Goal: Information Seeking & Learning: Learn about a topic

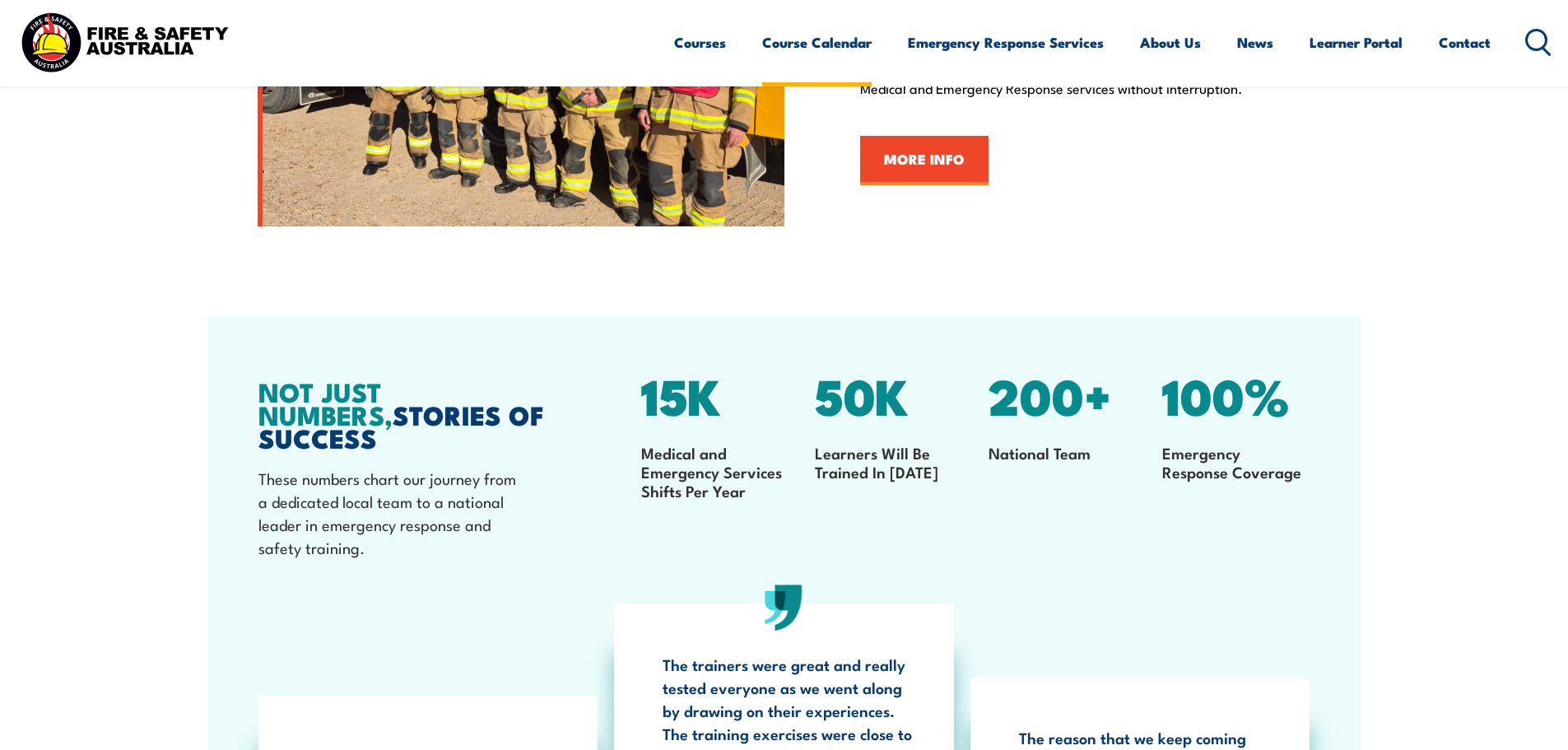
scroll to position [2302, 0]
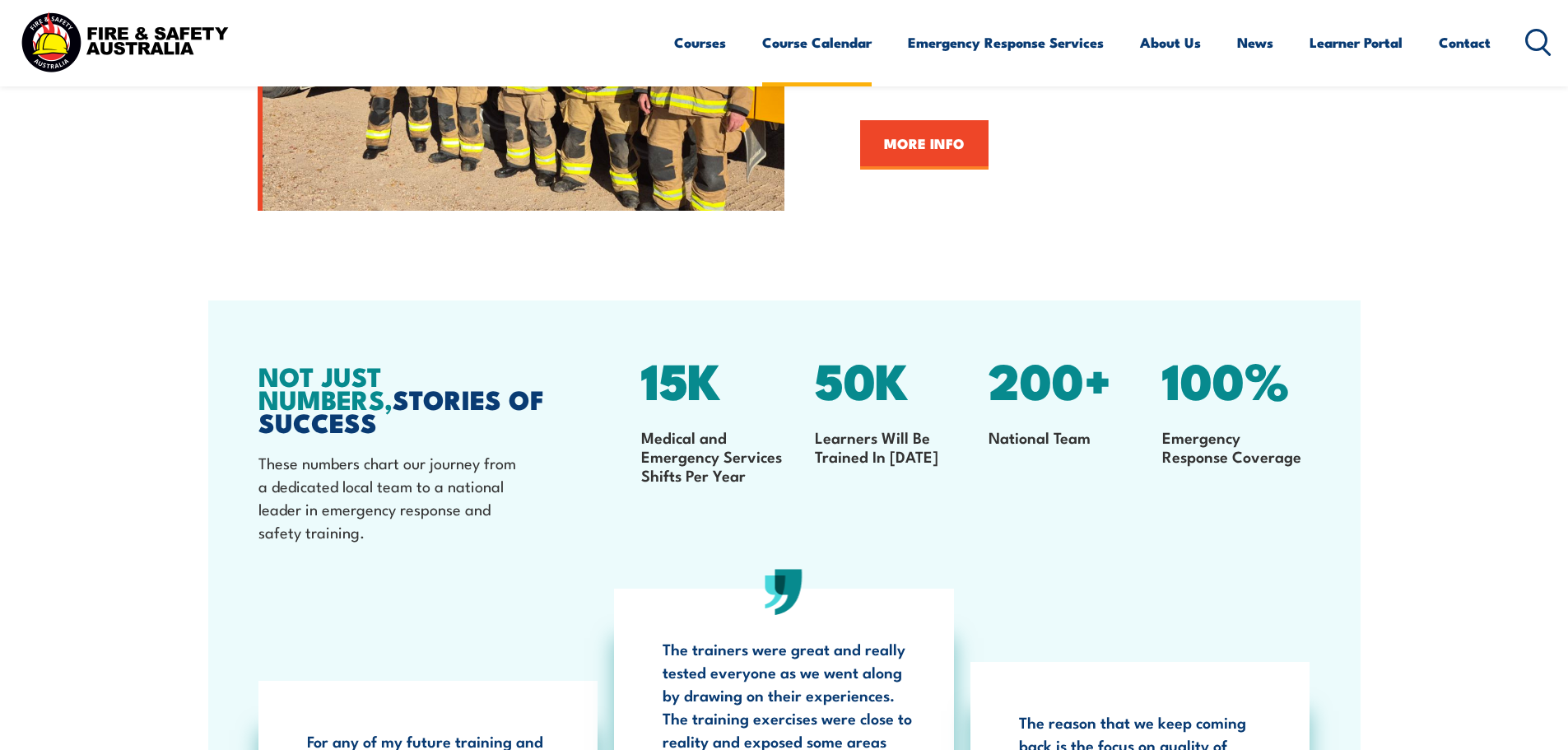
click at [802, 39] on link "Course Calendar" at bounding box center [817, 43] width 109 height 44
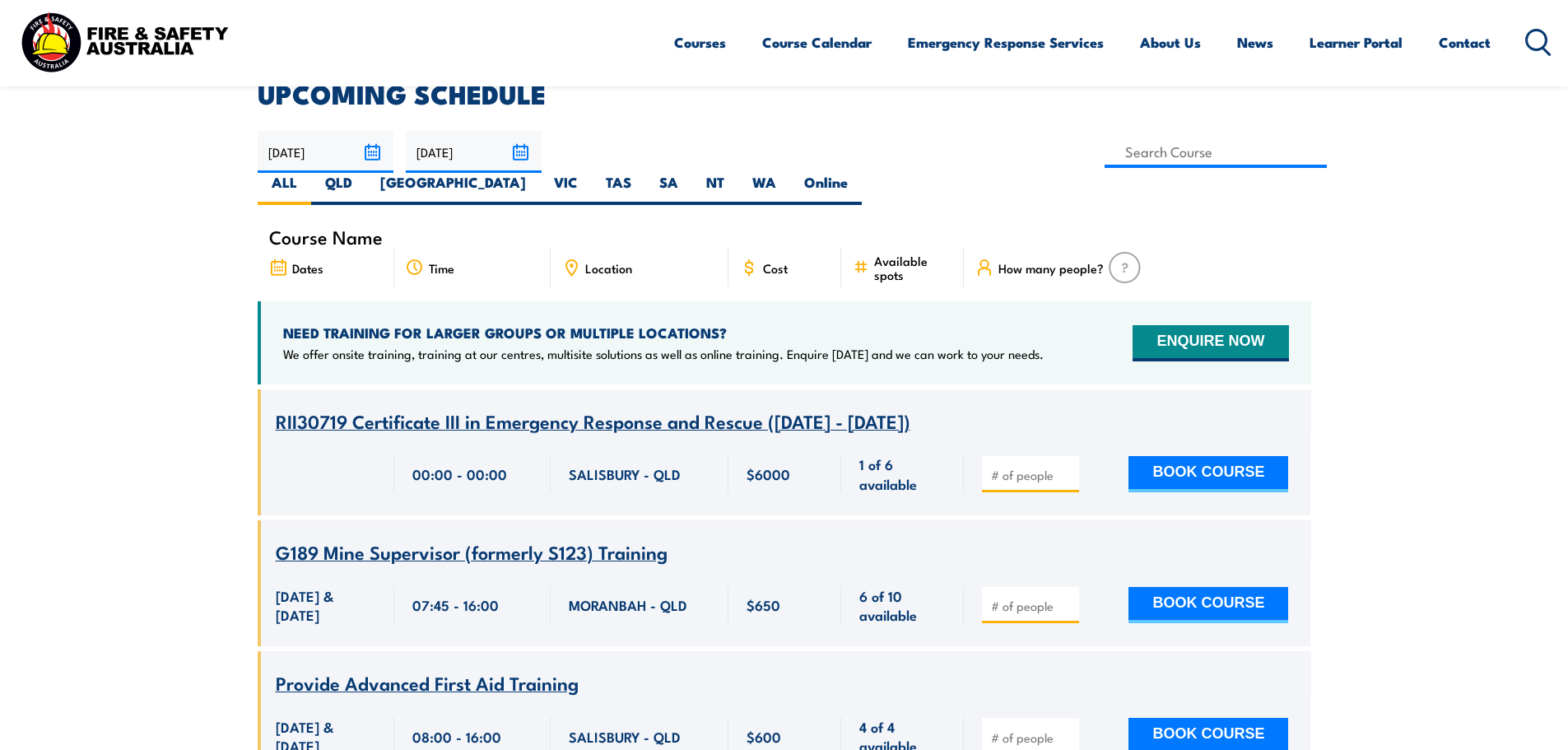
scroll to position [463, 0]
click at [790, 172] on label "WA" at bounding box center [764, 188] width 52 height 32
click at [787, 172] on input "WA" at bounding box center [781, 177] width 11 height 11
radio input "true"
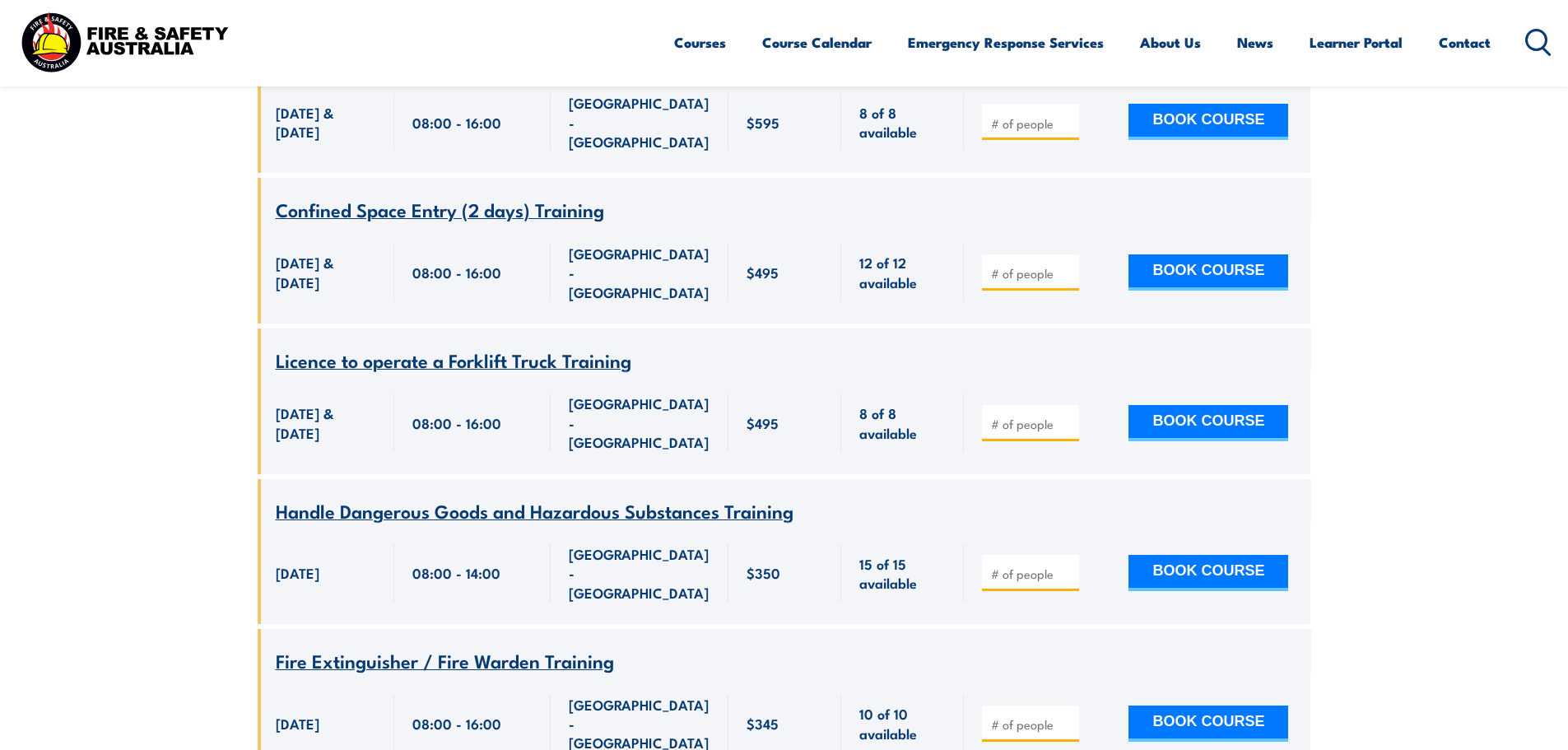
scroll to position [4131, 0]
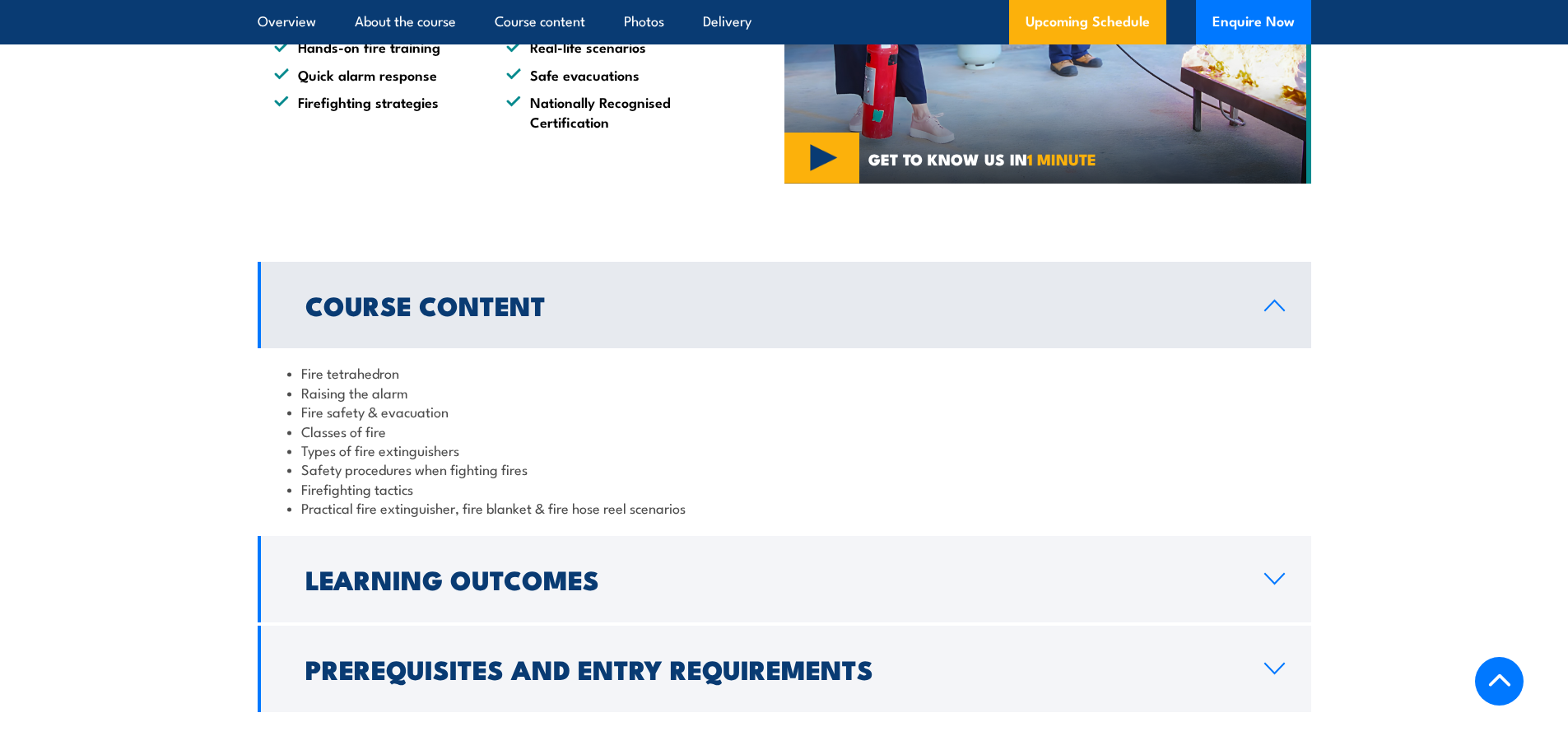
scroll to position [1345, 0]
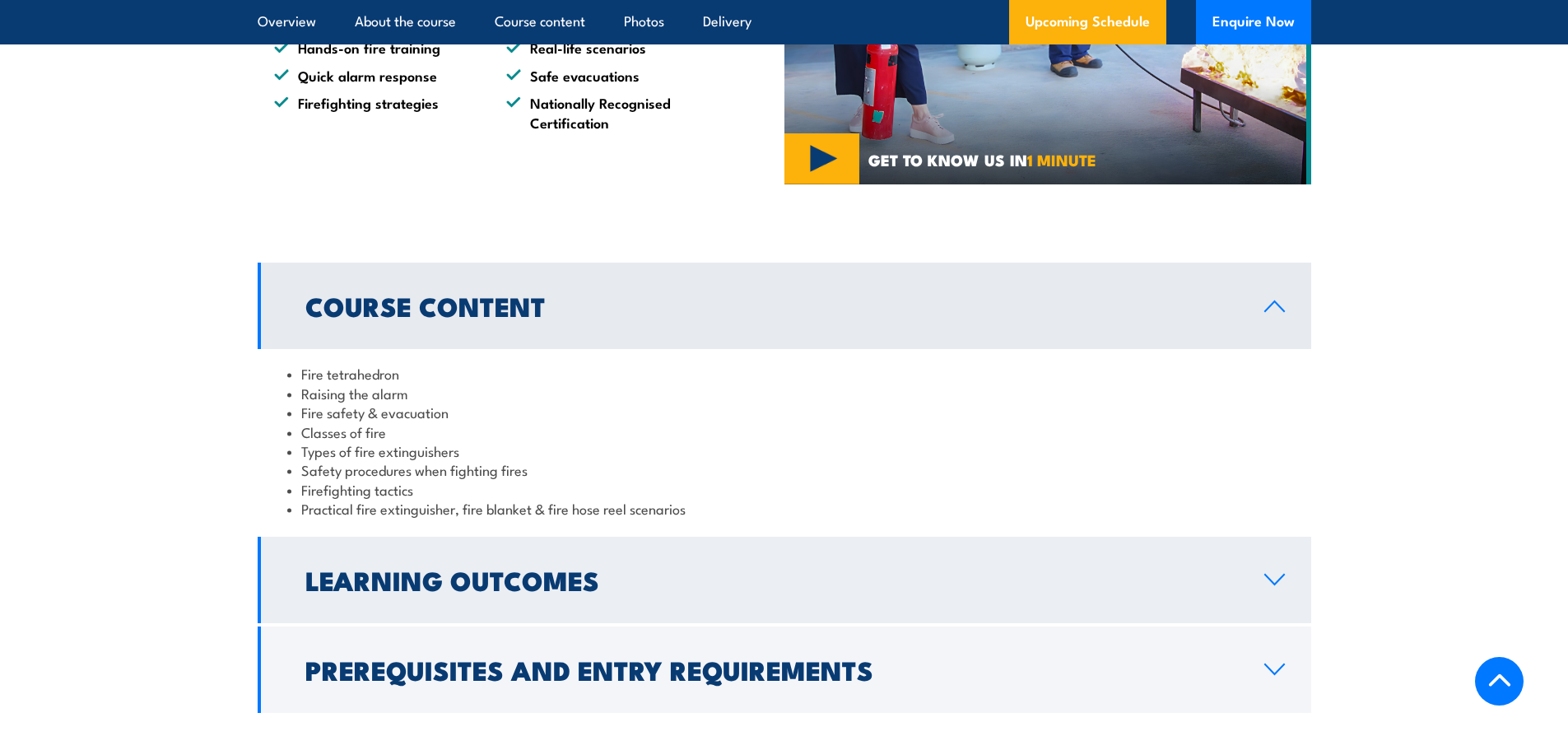
click at [657, 565] on link "Learning Outcomes" at bounding box center [784, 580] width 1054 height 87
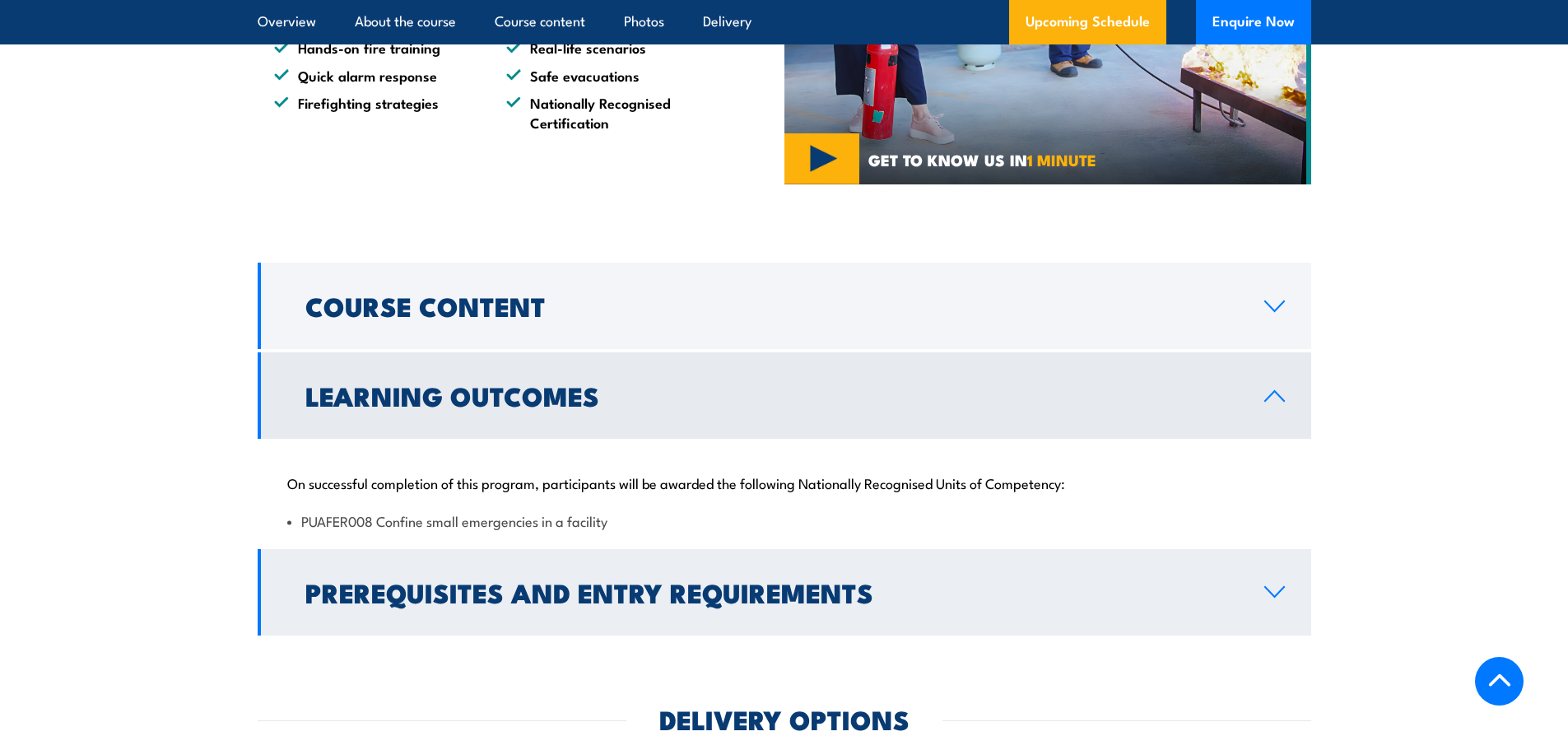
drag, startPoint x: 640, startPoint y: 565, endPoint x: 590, endPoint y: 593, distance: 57.3
click at [590, 593] on h2 "Prerequisites and Entry Requirements" at bounding box center [772, 591] width 933 height 23
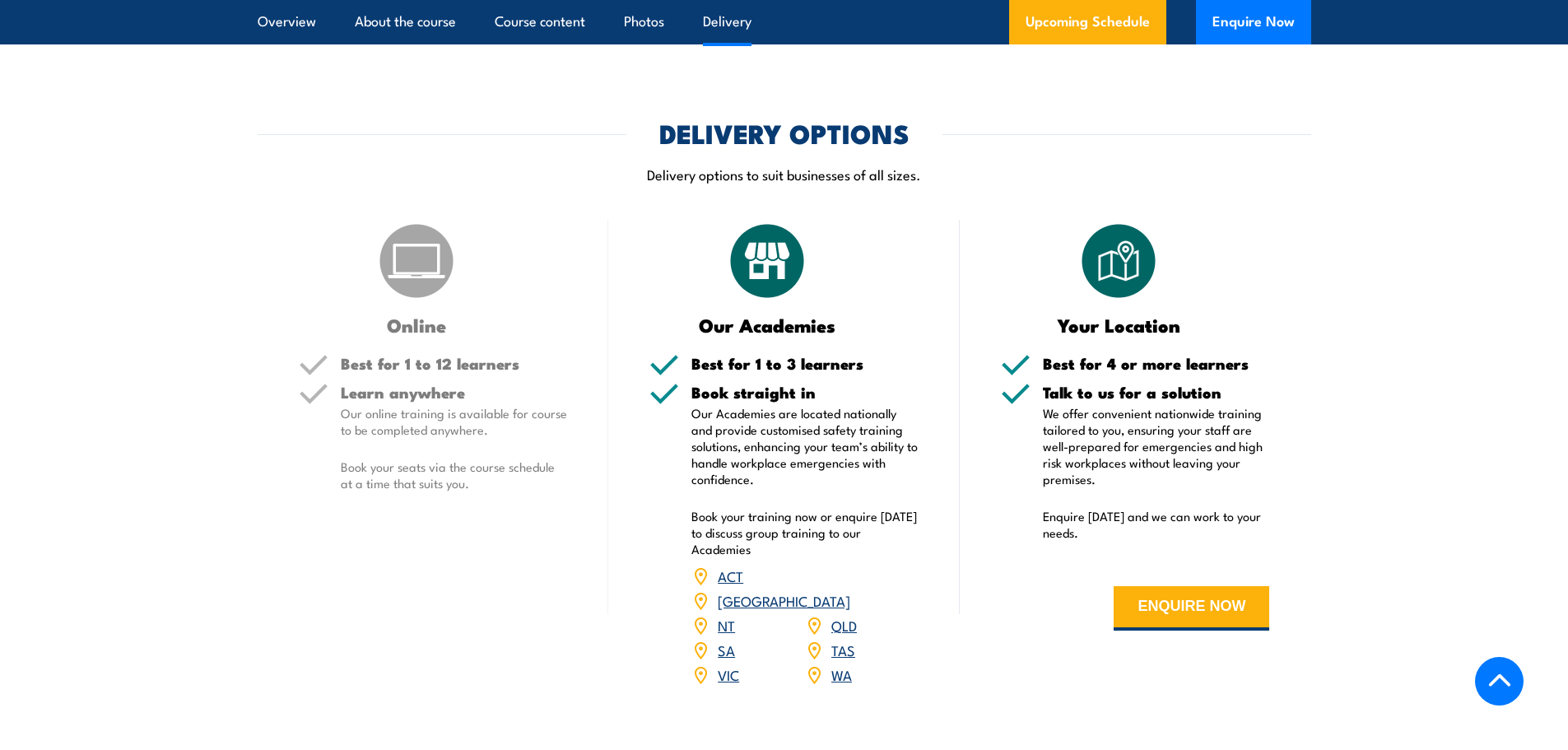
scroll to position [1970, 0]
